Goal: Transaction & Acquisition: Subscribe to service/newsletter

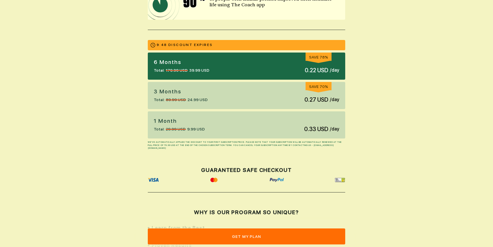
scroll to position [120, 0]
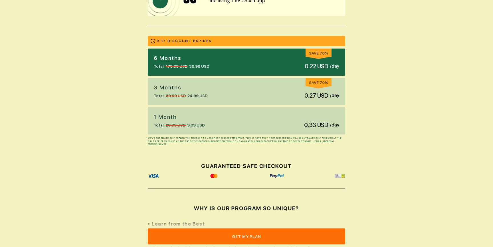
click at [272, 84] on div "3 Months Total: 89.99 USD 24.99 USD Save 70% 0.27 USD / day" at bounding box center [246, 91] width 197 height 27
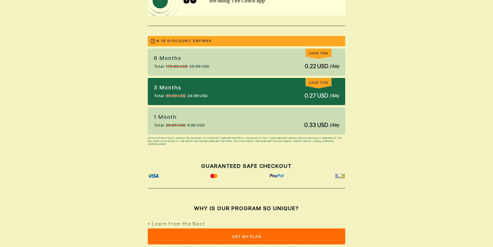
click at [260, 118] on div "1 Month Total: 29.99 USD 9.99 USD 0.33 USD / day" at bounding box center [246, 120] width 197 height 27
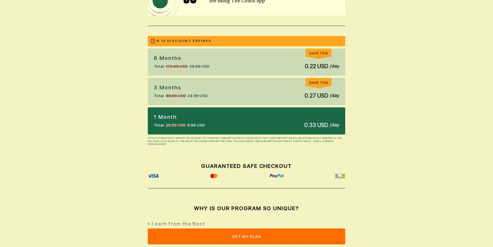
click at [248, 92] on div "3 Months Total: 89.99 USD 24.99 USD Save 70% 0.27 USD / day" at bounding box center [246, 91] width 197 height 27
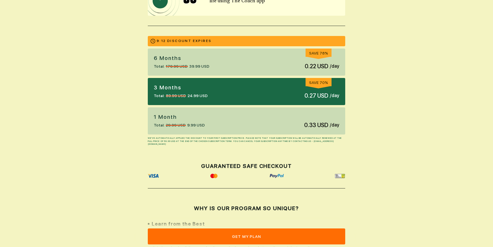
click at [236, 61] on div "6 months Total: 179.99 USD 39.99 USD Save 78% 0.22 USD / day" at bounding box center [246, 62] width 197 height 27
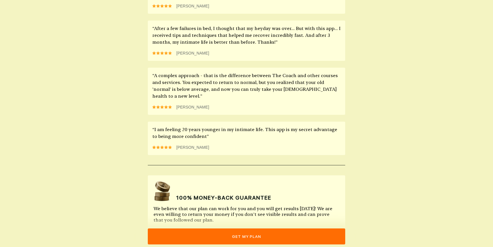
scroll to position [683, 0]
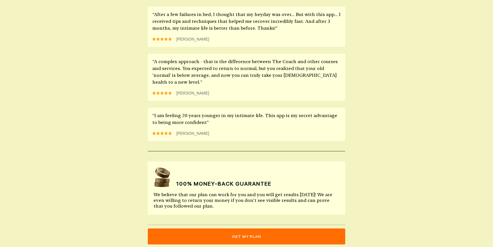
click at [263, 237] on button "get my plan" at bounding box center [246, 236] width 197 height 16
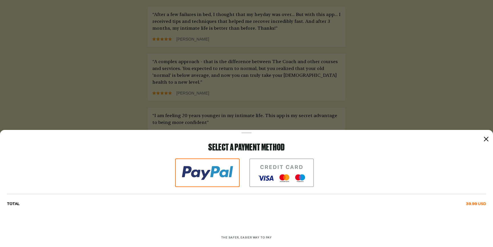
click at [277, 166] on img at bounding box center [281, 172] width 64 height 29
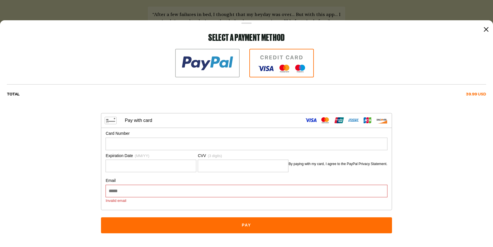
click at [484, 28] on icon at bounding box center [486, 29] width 5 height 5
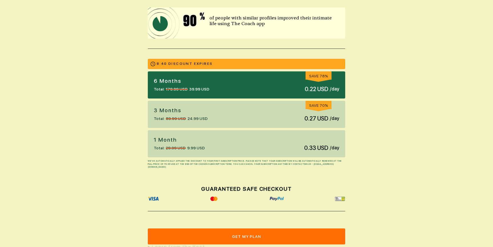
scroll to position [97, 0]
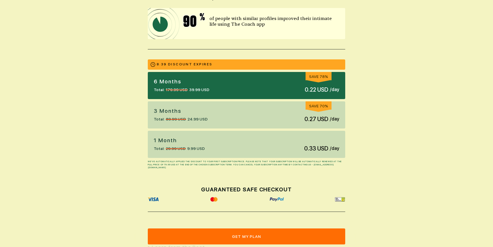
click at [226, 82] on div "6 months Total: 179.99 USD 39.99 USD Save 78% 0.22 USD / day" at bounding box center [246, 85] width 197 height 27
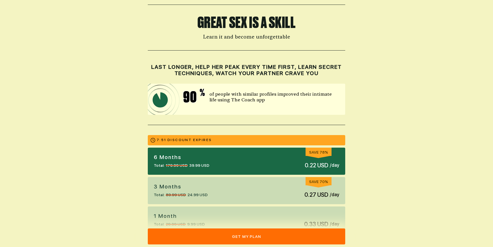
scroll to position [0, 0]
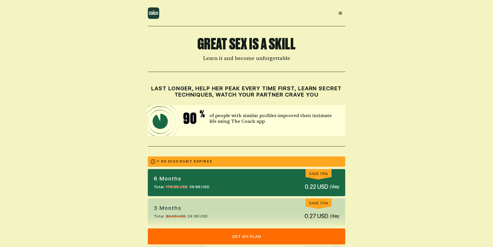
click at [342, 10] on div at bounding box center [340, 13] width 10 height 10
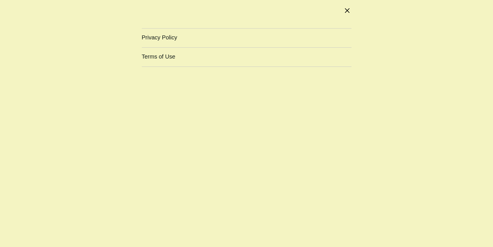
click at [350, 9] on div at bounding box center [347, 10] width 7 height 7
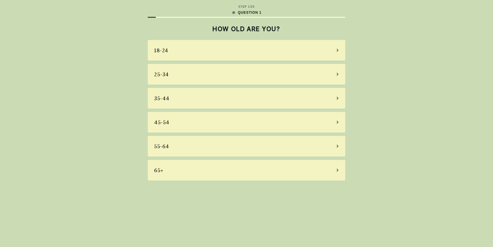
click at [241, 68] on div "25-34" at bounding box center [246, 74] width 197 height 21
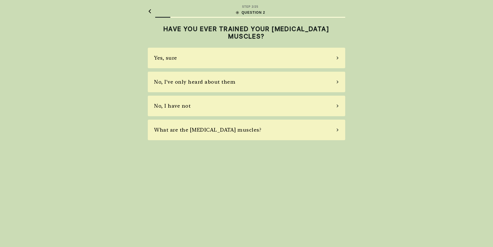
click at [250, 96] on div "No, I have not" at bounding box center [246, 106] width 197 height 21
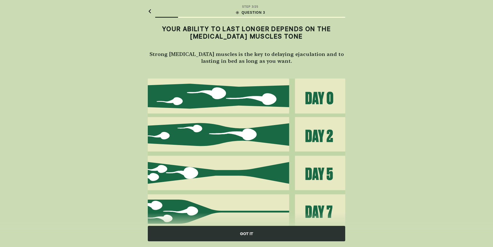
click at [245, 233] on div "GOT IT" at bounding box center [246, 233] width 197 height 15
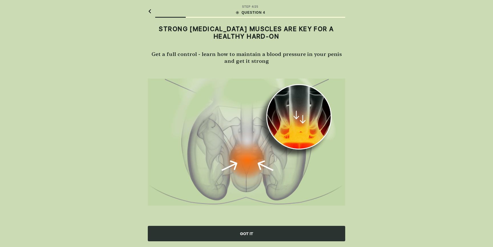
click at [245, 233] on div "GOT IT" at bounding box center [246, 233] width 197 height 15
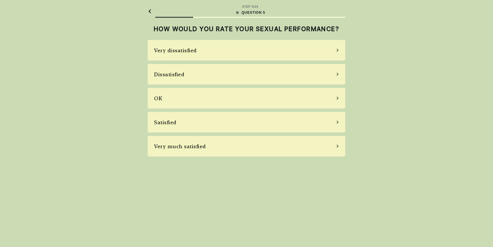
click at [238, 96] on div "OK" at bounding box center [246, 98] width 197 height 21
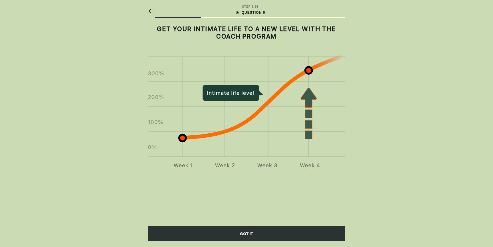
click at [250, 231] on div "GOT IT" at bounding box center [246, 233] width 197 height 15
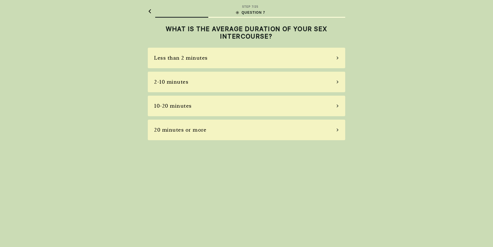
click at [254, 106] on div "10-20 minutes" at bounding box center [246, 106] width 197 height 21
click at [254, 106] on div "Most of the time" at bounding box center [246, 106] width 197 height 21
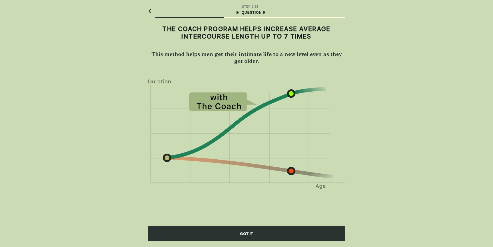
click at [264, 233] on div "GOT IT" at bounding box center [246, 233] width 197 height 15
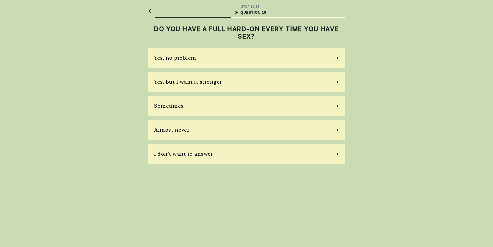
click at [246, 84] on div "Yes, but I want it stronger" at bounding box center [246, 82] width 197 height 21
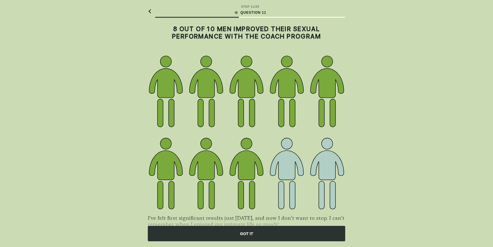
click at [246, 84] on img at bounding box center [246, 133] width 197 height 156
click at [248, 239] on div "GOT IT" at bounding box center [246, 233] width 197 height 15
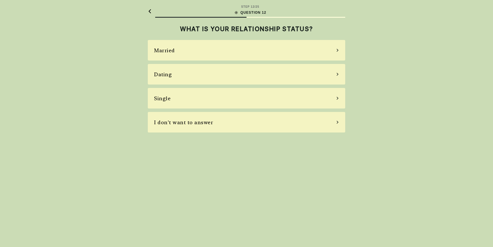
click at [206, 50] on div "Married" at bounding box center [246, 50] width 197 height 21
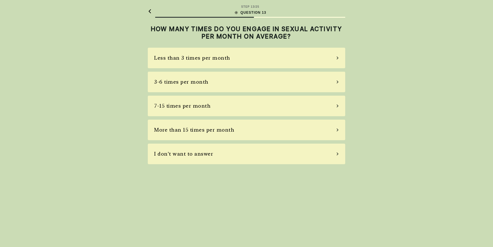
click at [203, 59] on div "Less than 3 times per month" at bounding box center [192, 58] width 76 height 8
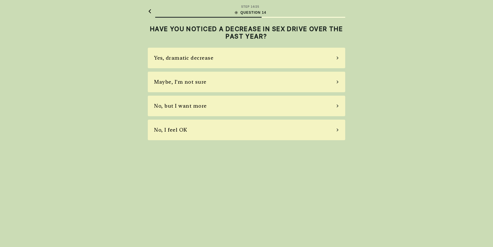
click at [203, 59] on div "Yes, dramatic decrease" at bounding box center [183, 58] width 59 height 8
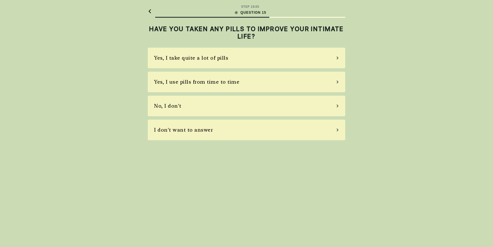
click at [203, 59] on div "Yes, I take quite a lot of pills" at bounding box center [191, 58] width 74 height 8
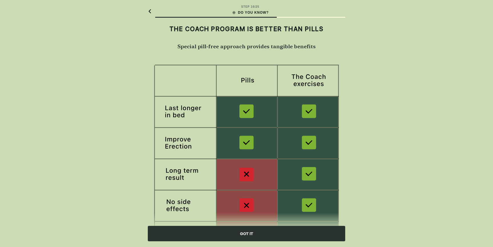
scroll to position [48, 0]
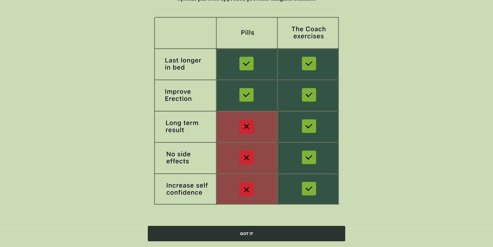
click at [240, 232] on div "GOT IT" at bounding box center [246, 233] width 197 height 15
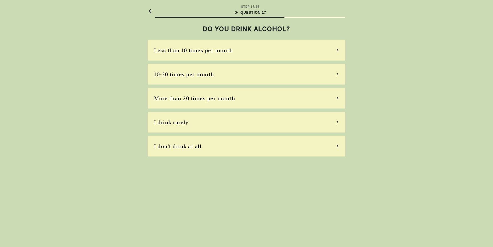
scroll to position [0, 0]
click at [228, 103] on div "More than 20 times per month" at bounding box center [246, 98] width 197 height 21
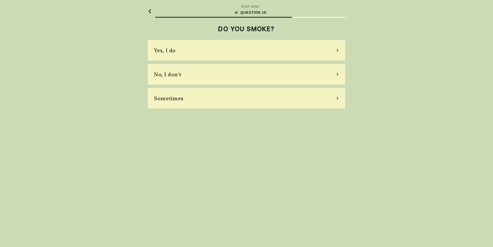
click at [228, 103] on div "Sometimes" at bounding box center [246, 98] width 197 height 21
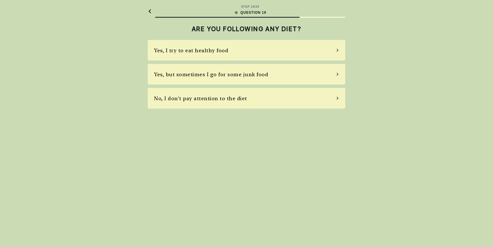
click at [228, 103] on div "No, I don't pay attention to the diet" at bounding box center [246, 98] width 197 height 21
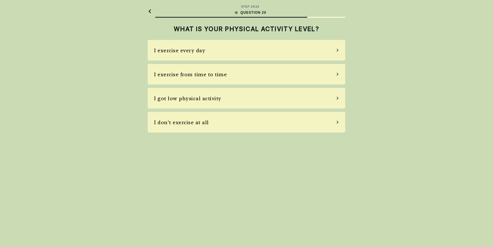
click at [228, 103] on div "I got low physical activity" at bounding box center [246, 98] width 197 height 21
click at [228, 103] on div "No stress at all" at bounding box center [246, 98] width 197 height 21
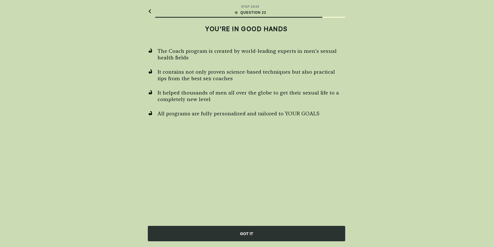
click at [250, 234] on div "GOT IT" at bounding box center [246, 233] width 197 height 15
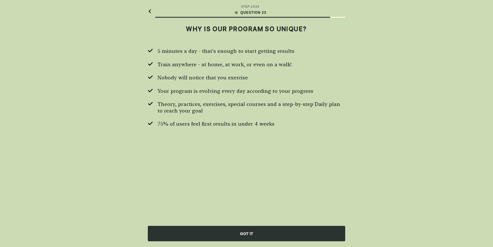
click at [251, 235] on div "GOT IT" at bounding box center [246, 233] width 197 height 15
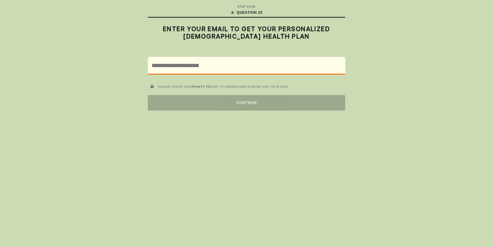
click at [205, 58] on input "email" at bounding box center [246, 65] width 197 height 17
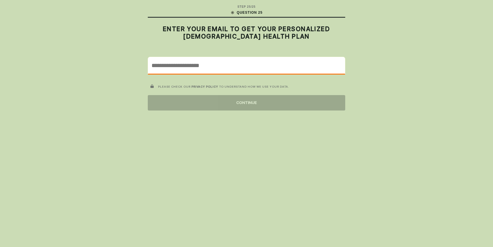
click at [197, 61] on input "email" at bounding box center [246, 65] width 197 height 17
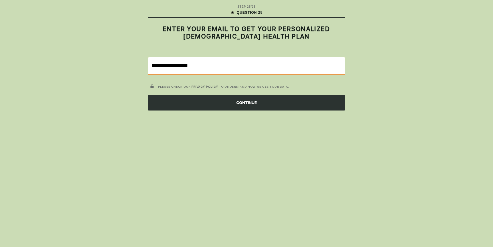
type input "**********"
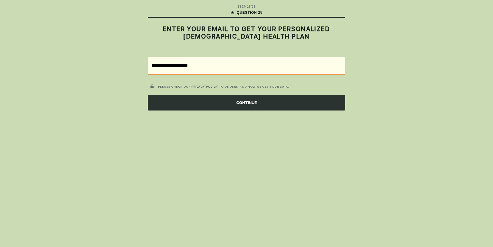
click at [251, 99] on div "CONTINUE" at bounding box center [246, 102] width 197 height 15
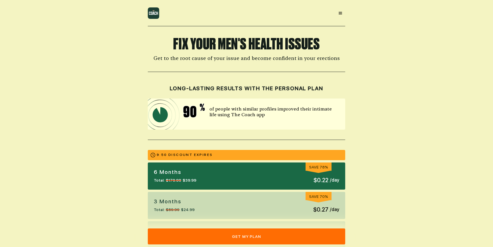
click at [154, 14] on img at bounding box center [153, 12] width 11 height 11
